Goal: Task Accomplishment & Management: Manage account settings

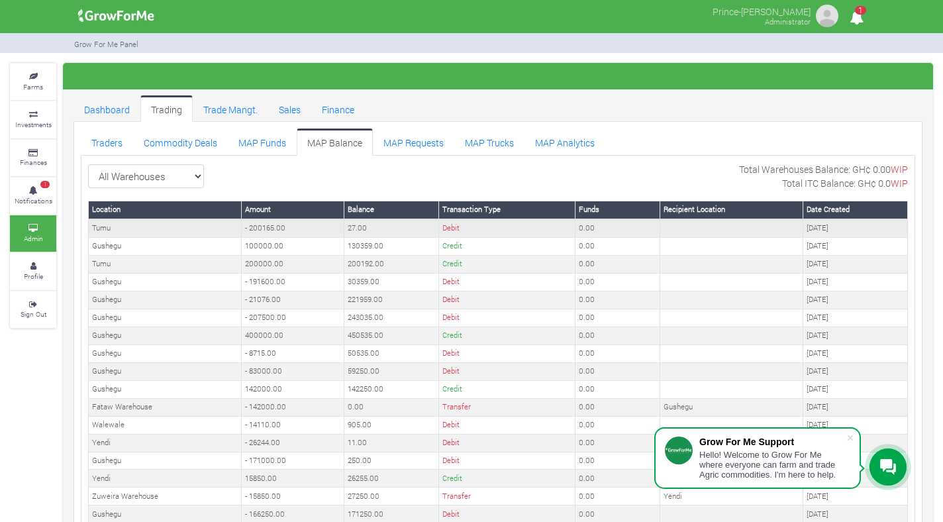
click at [257, 230] on td "- 200165.00" at bounding box center [293, 228] width 103 height 18
copy td "200165.00"
select select "?warehouse=17"
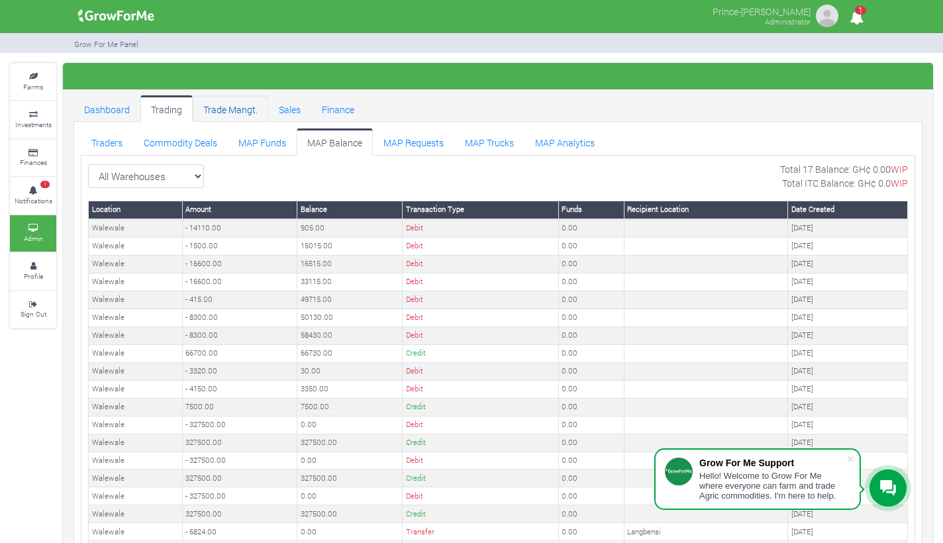
click at [234, 110] on link "Trade Mangt." at bounding box center [230, 108] width 75 height 26
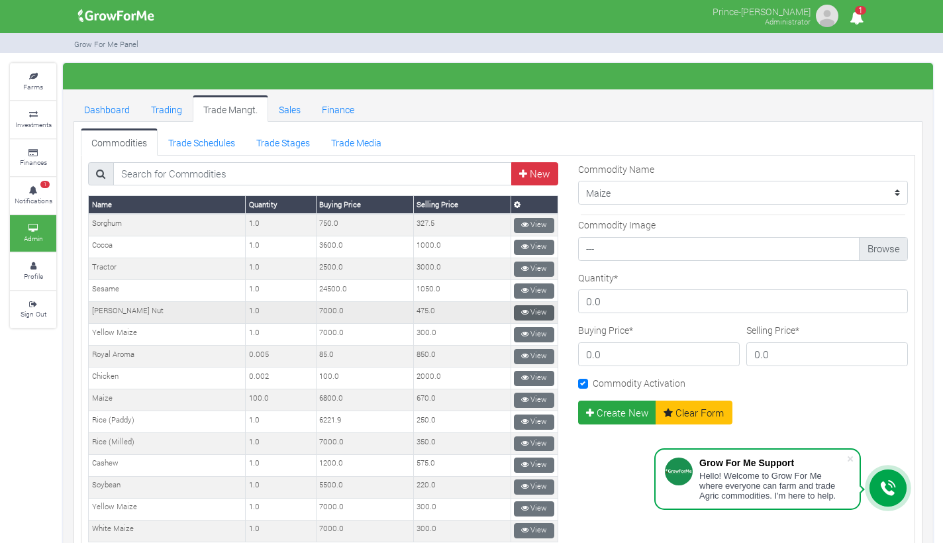
click at [533, 310] on link "View" at bounding box center [534, 312] width 40 height 15
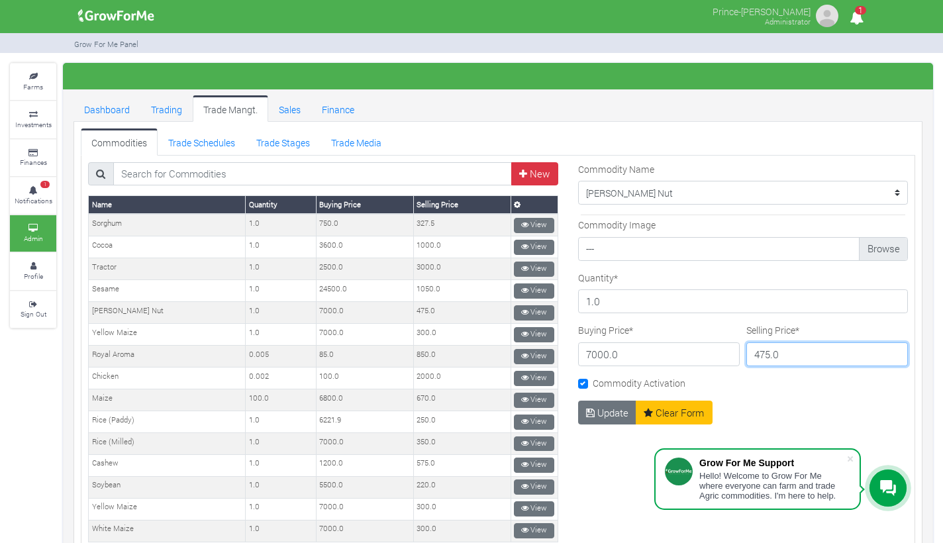
click at [757, 353] on input "475.0" at bounding box center [827, 354] width 162 height 24
type input "415.0"
click at [604, 418] on button "Update" at bounding box center [607, 412] width 59 height 24
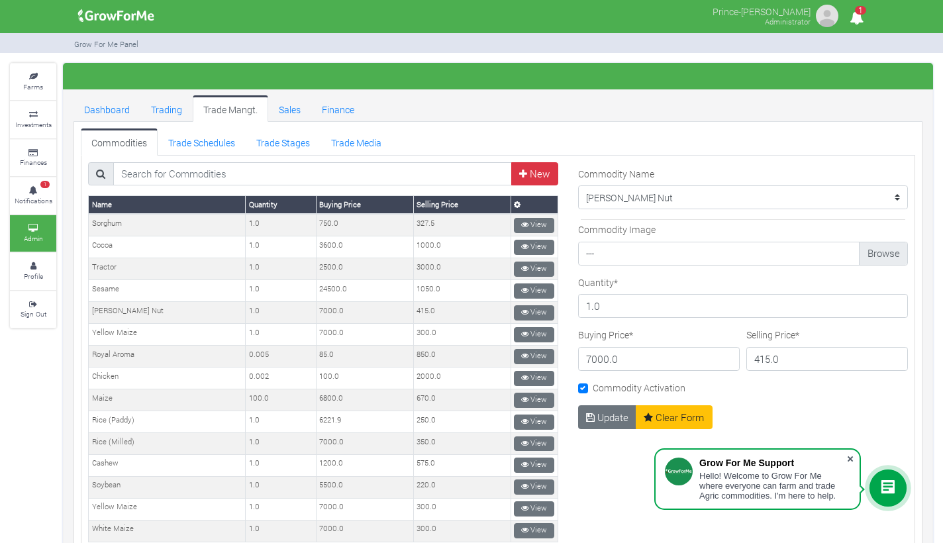
click at [847, 455] on span at bounding box center [849, 458] width 13 height 13
